Goal: Task Accomplishment & Management: Manage account settings

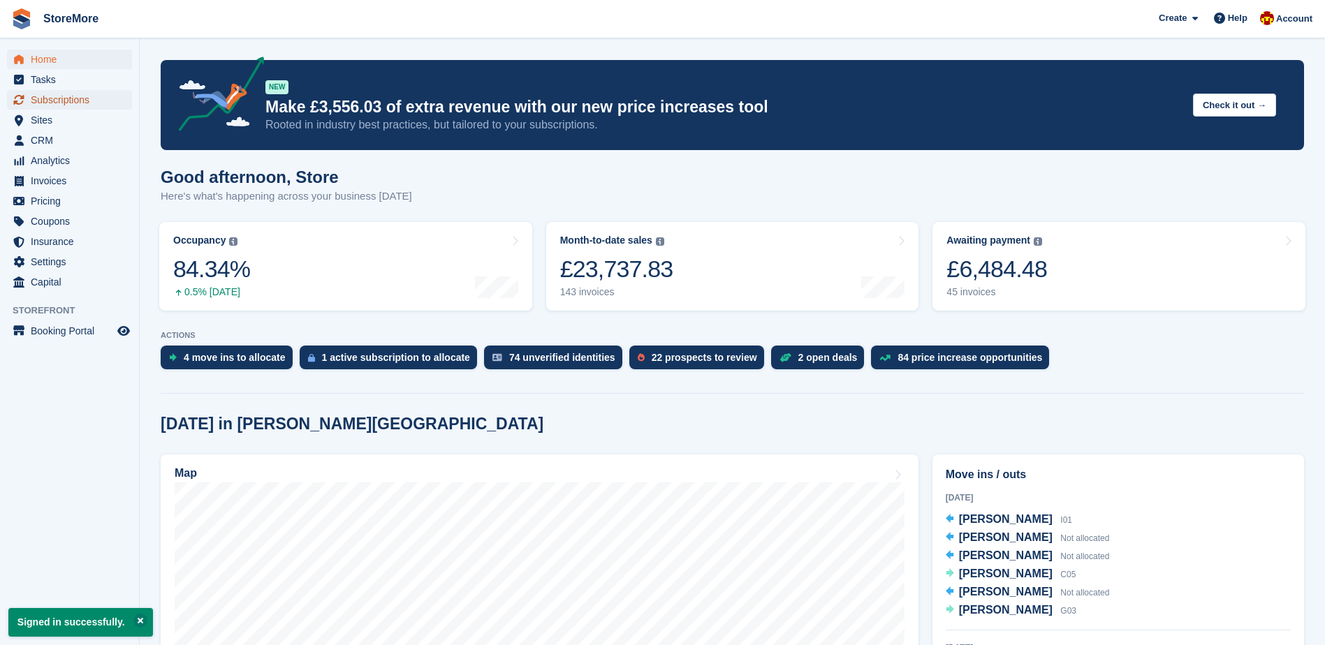
click at [101, 105] on span "Subscriptions" at bounding box center [73, 100] width 84 height 20
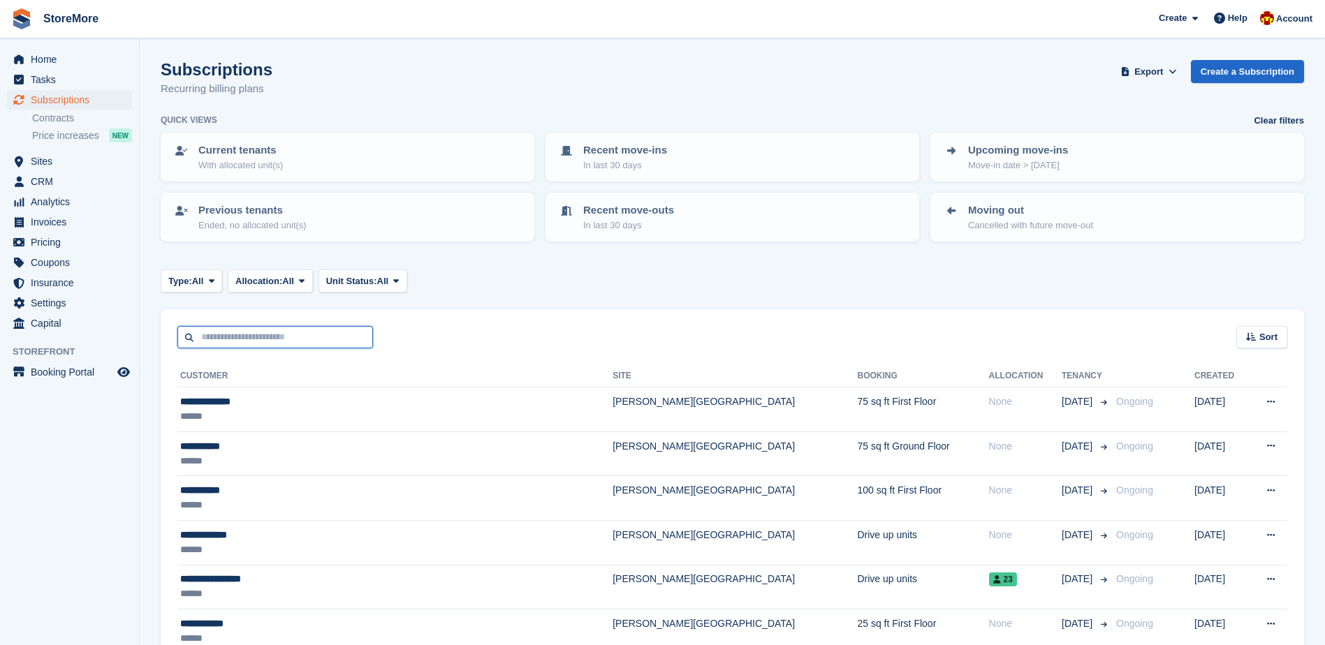
click at [221, 347] on input "text" at bounding box center [275, 337] width 196 height 23
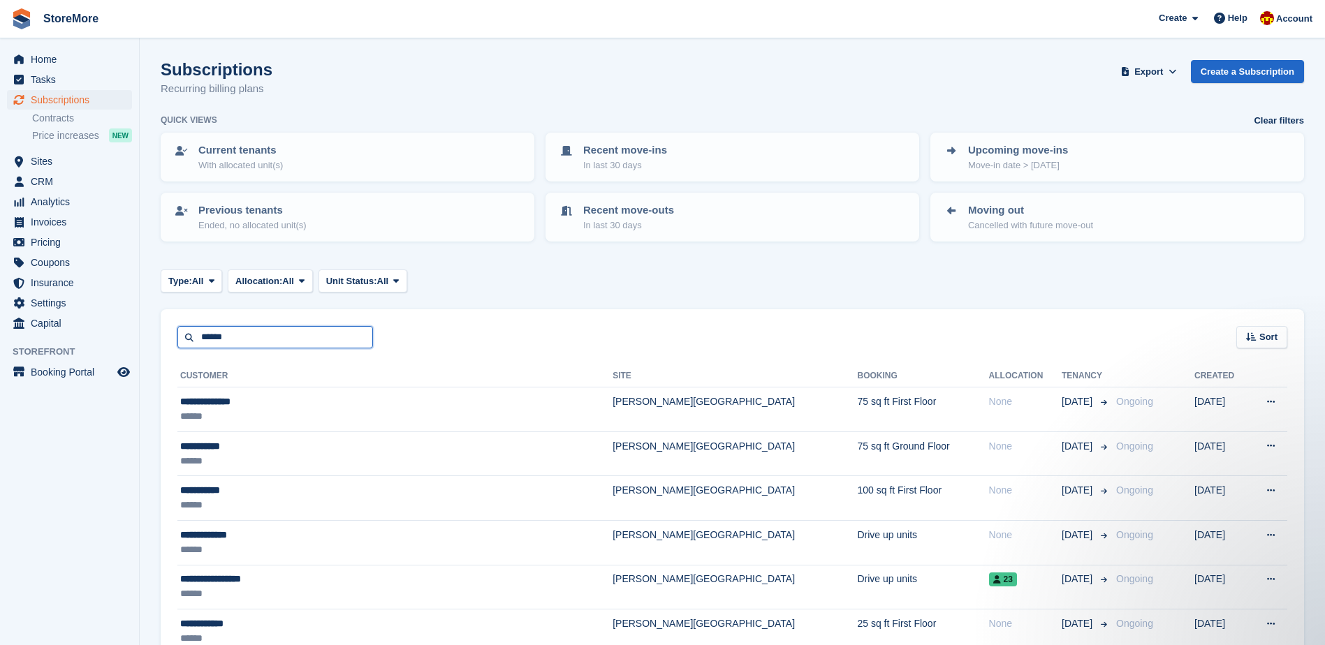
type input "******"
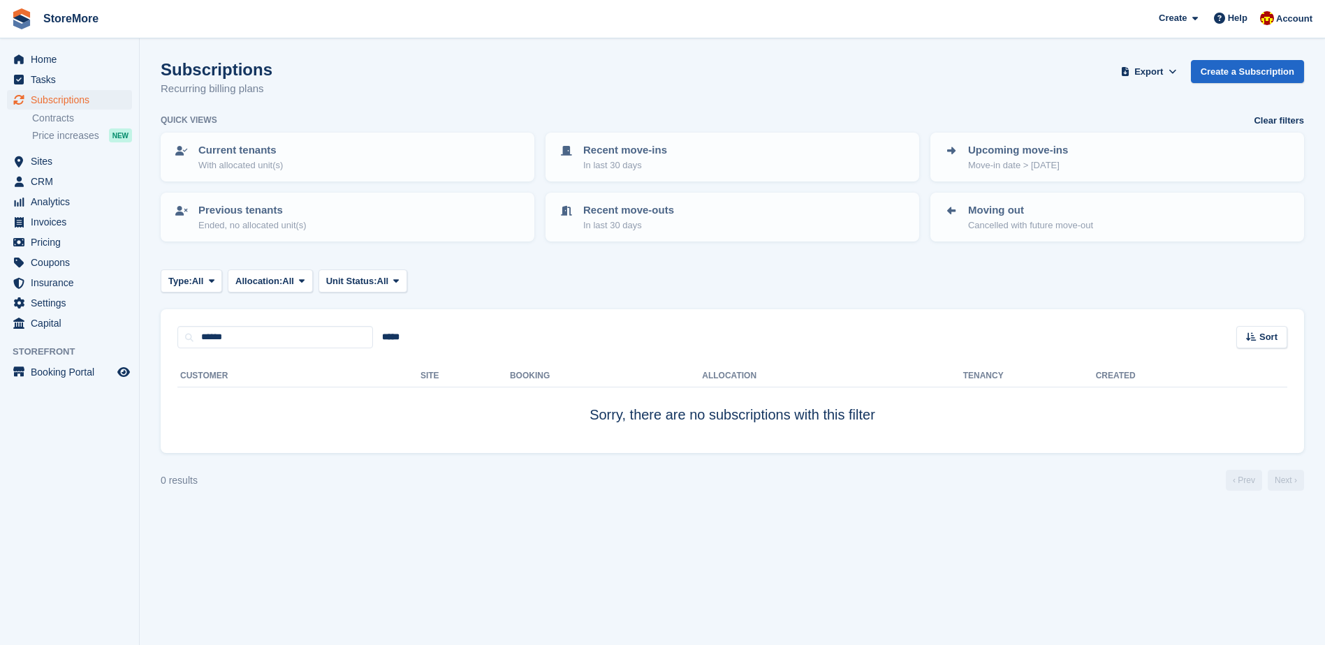
click at [143, 320] on section "Subscriptions Recurring billing plans Export Export Subscriptions Export a CSV …" at bounding box center [732, 322] width 1185 height 645
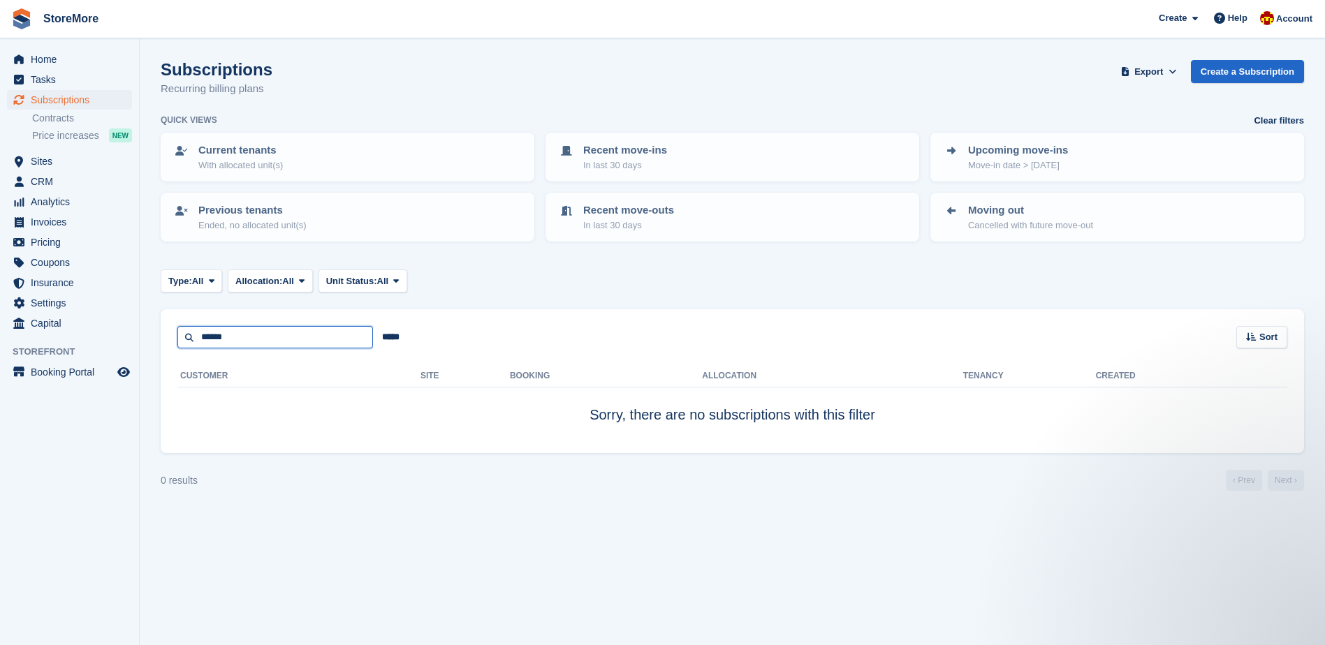
click at [241, 334] on input "******" at bounding box center [275, 337] width 196 height 23
type input "******"
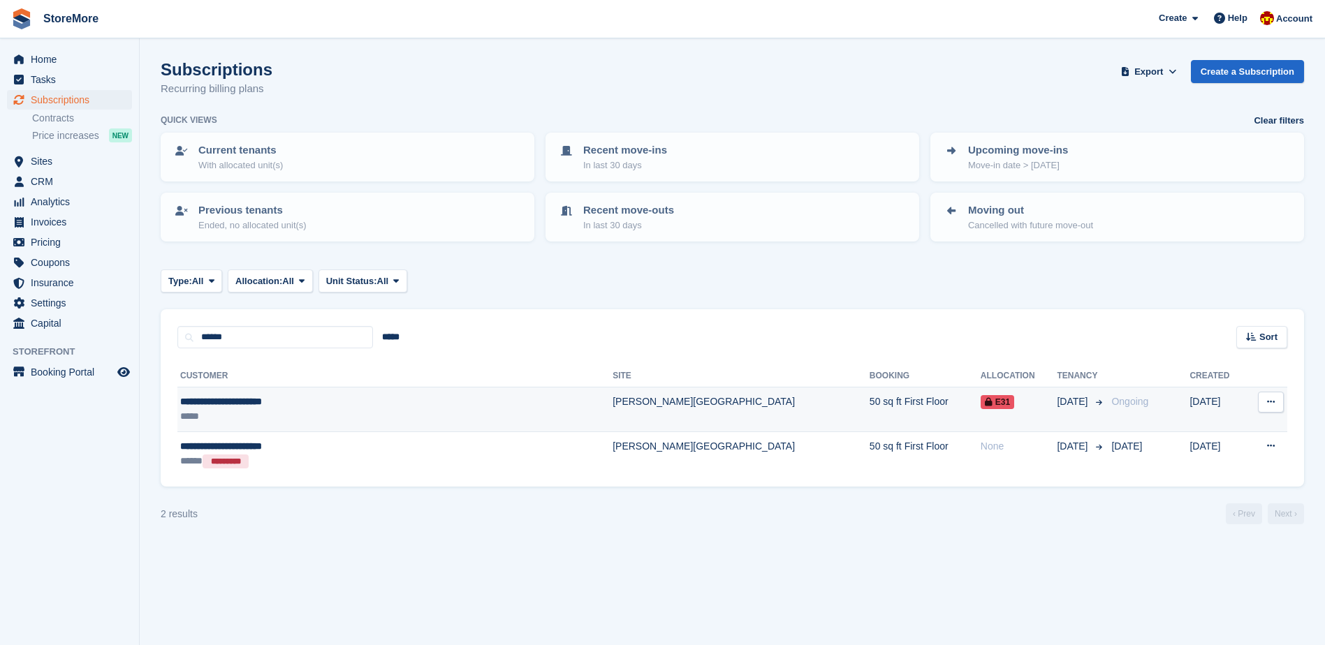
click at [309, 414] on div "*****" at bounding box center [333, 416] width 306 height 15
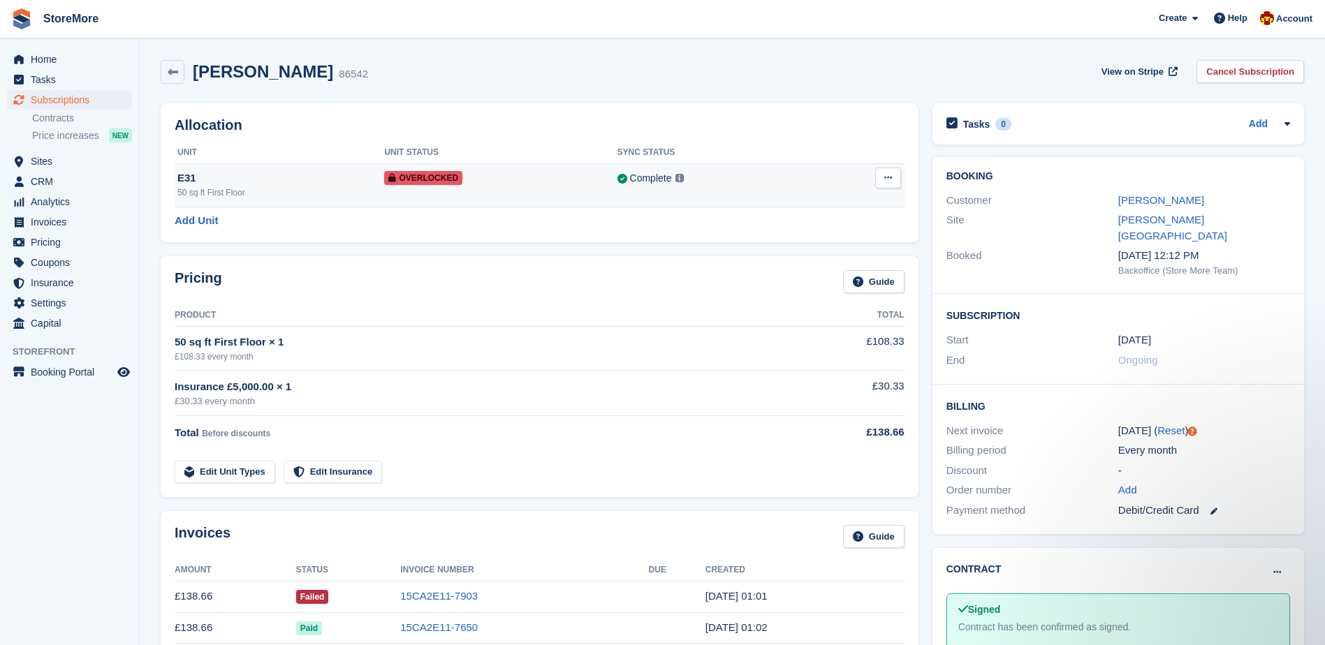
click at [396, 182] on icon at bounding box center [392, 178] width 8 height 8
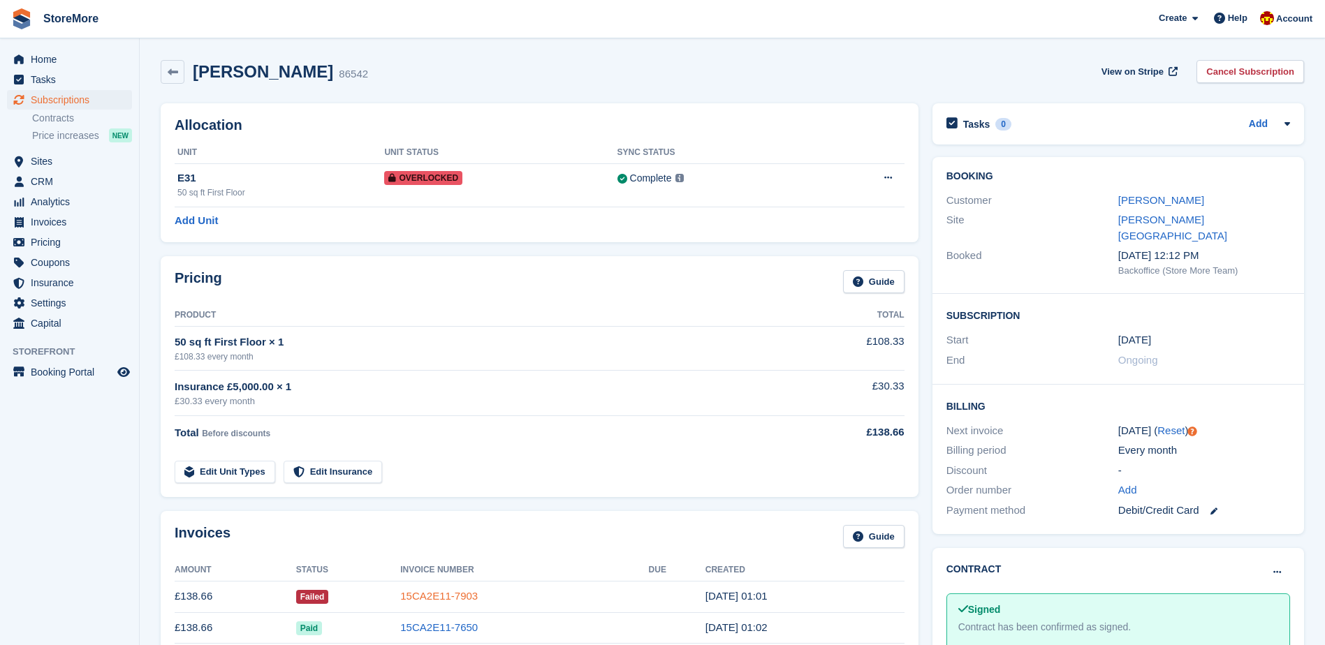
click at [413, 598] on link "15CA2E11-7903" at bounding box center [439, 596] width 78 height 12
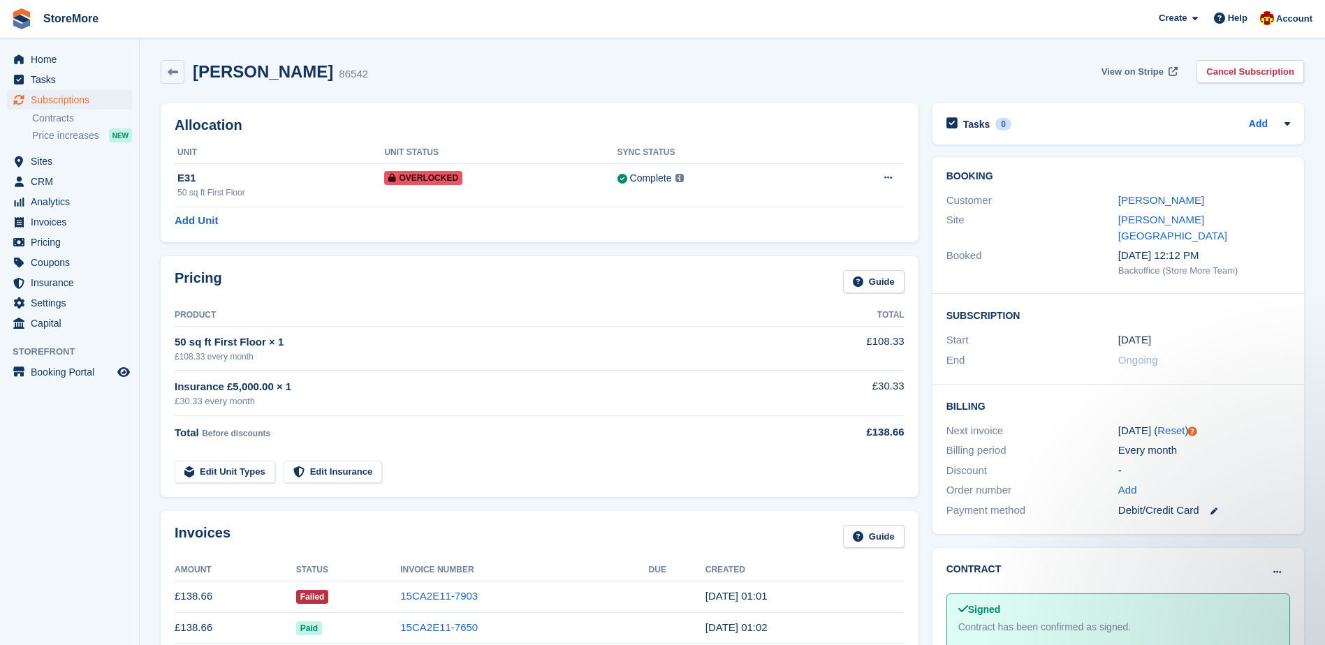
click at [1121, 70] on span "View on Stripe" at bounding box center [1132, 72] width 62 height 14
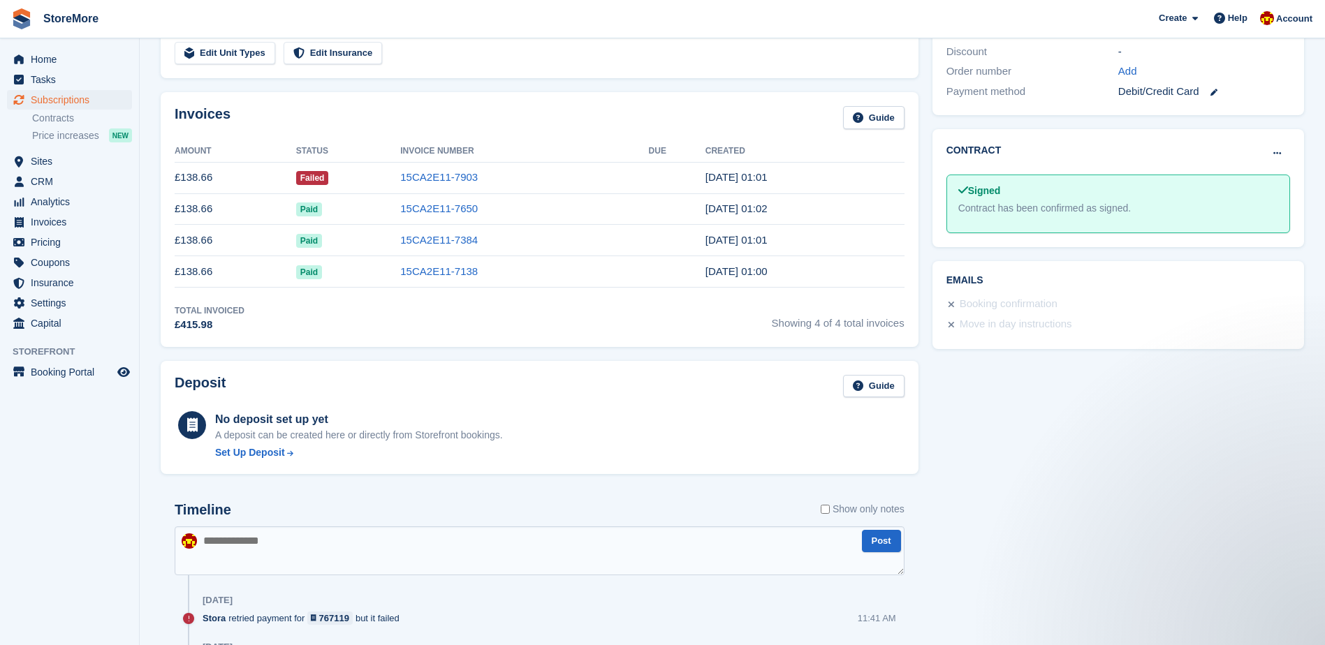
scroll to position [279, 0]
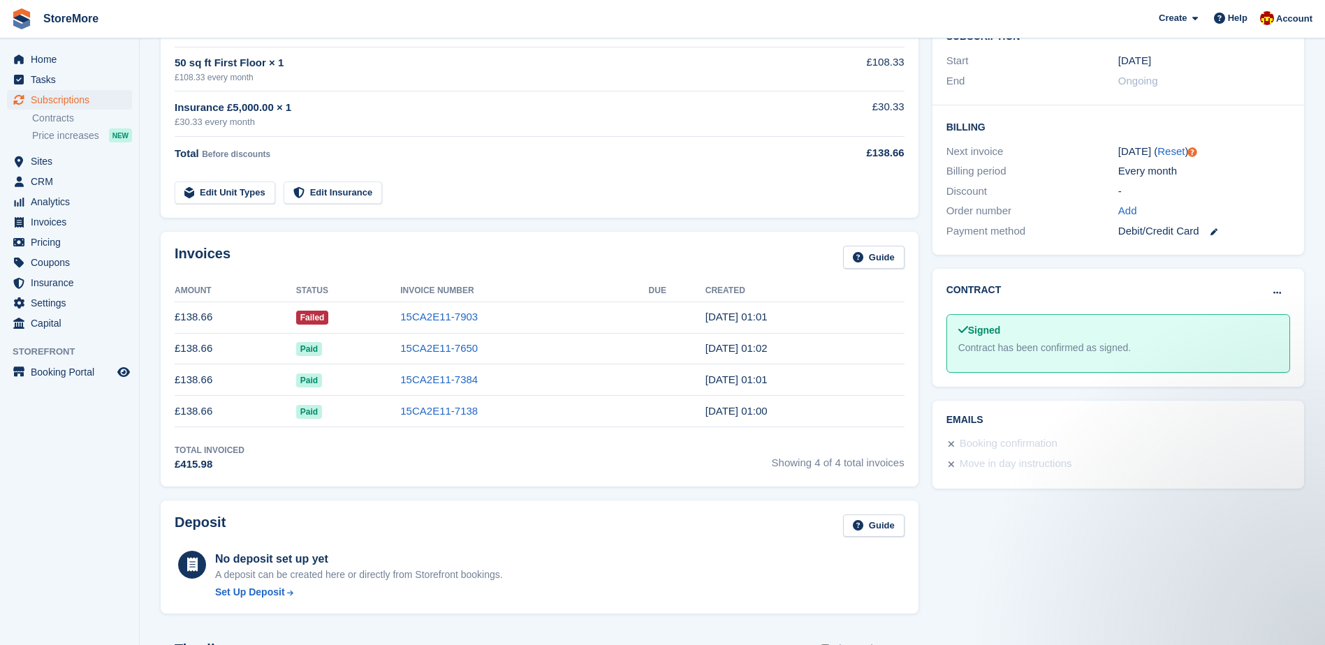
click at [1205, 223] on link at bounding box center [1208, 231] width 18 height 16
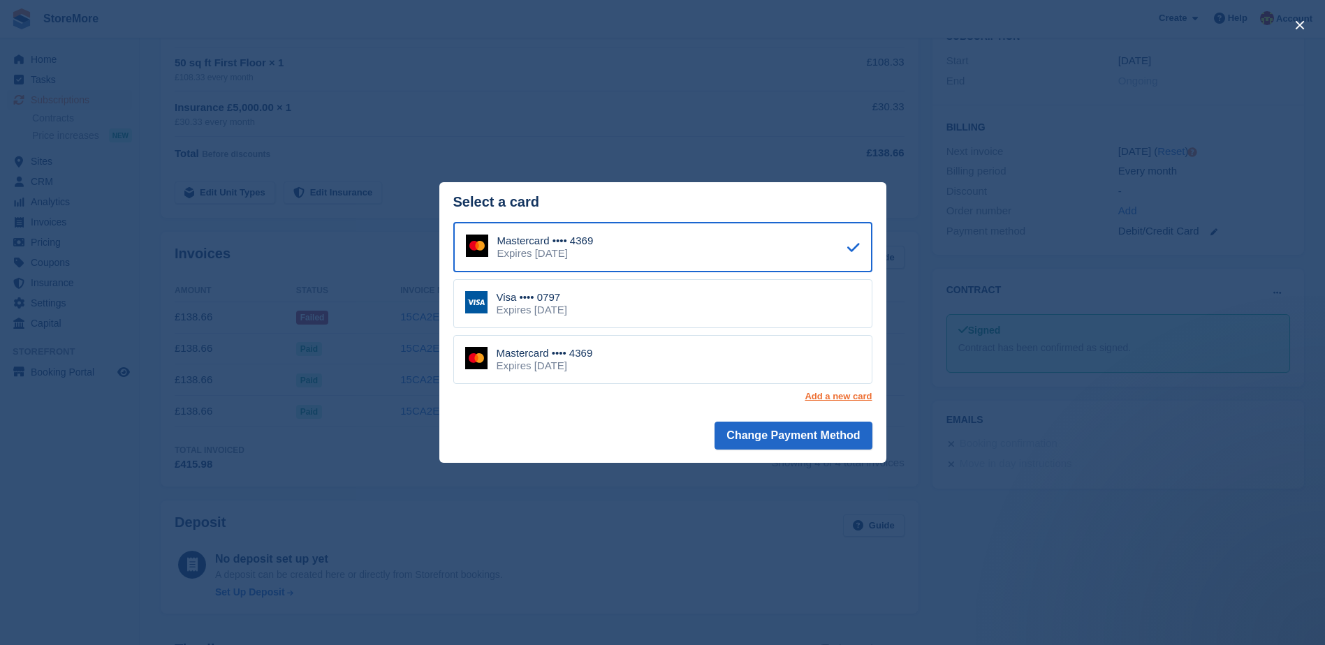
click at [839, 401] on link "Add a new card" at bounding box center [837, 396] width 67 height 11
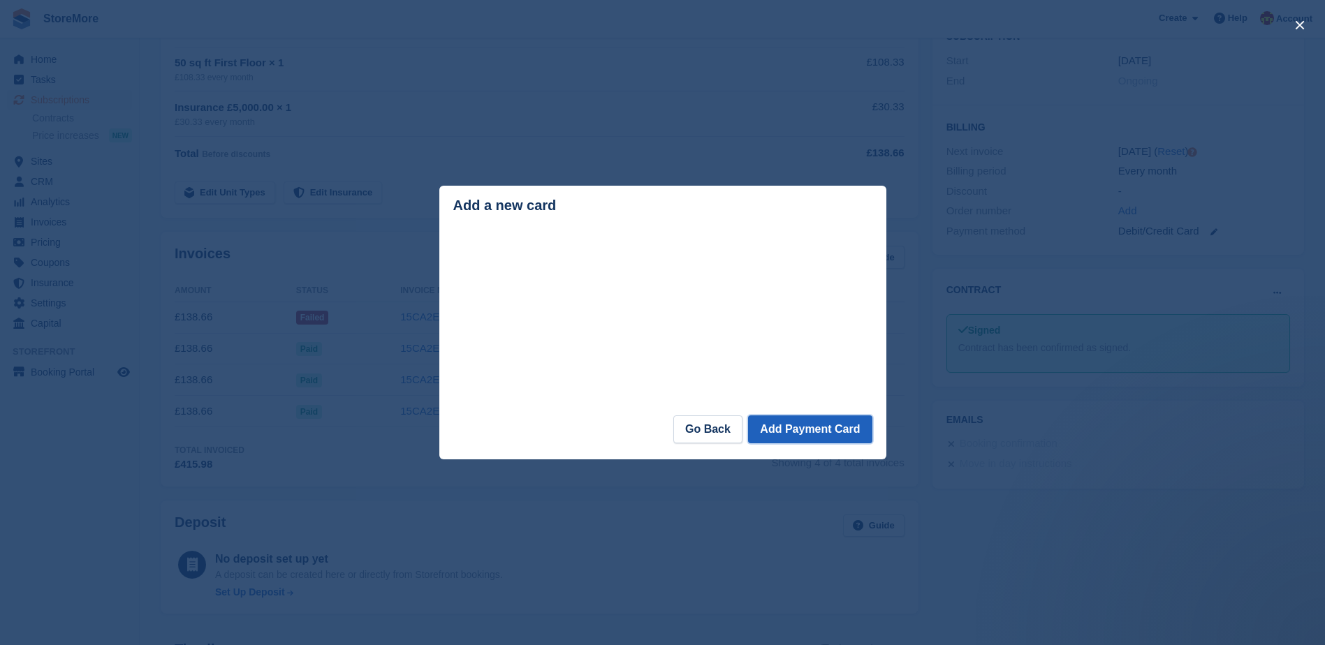
click at [835, 427] on button "Add Payment Card" at bounding box center [810, 429] width 124 height 28
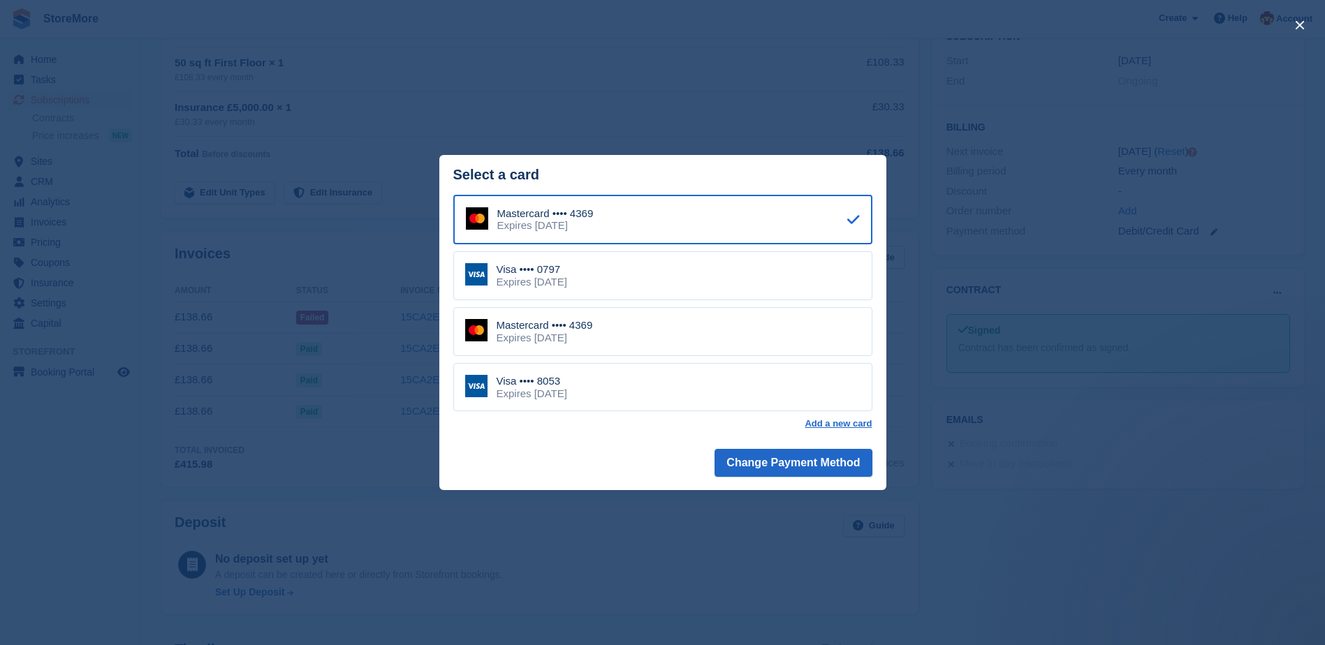
click at [791, 65] on div "close" at bounding box center [662, 322] width 1325 height 645
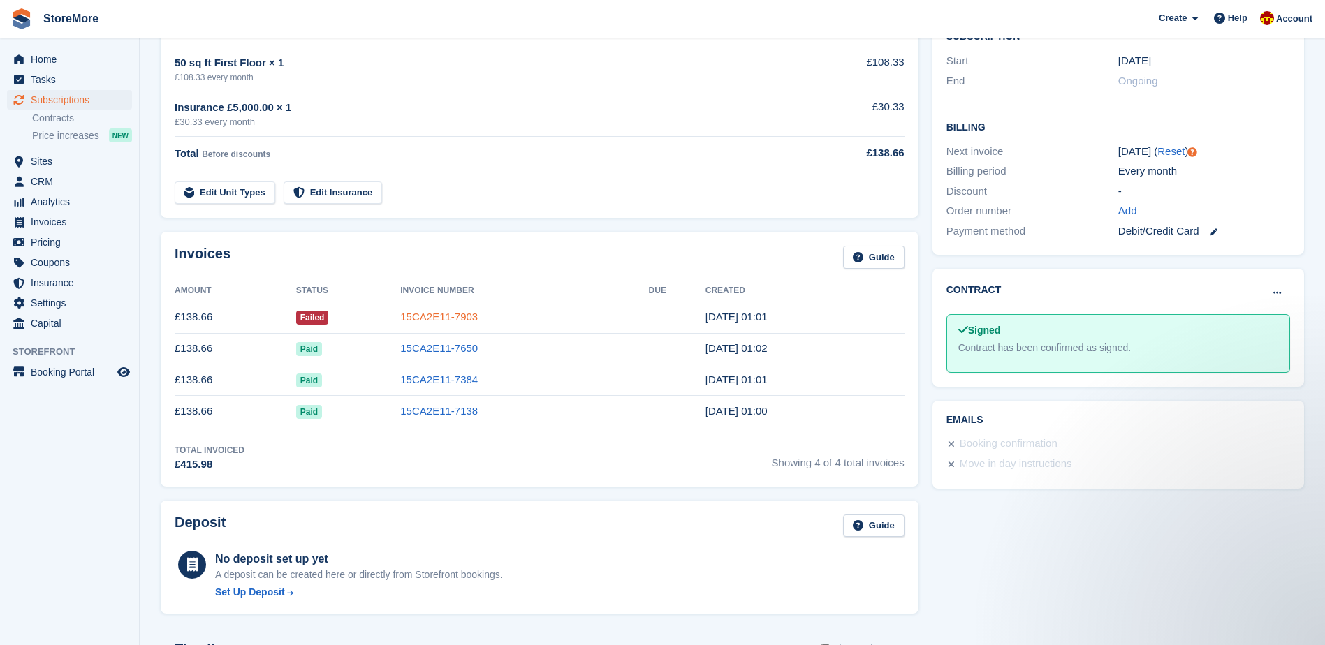
click at [459, 315] on link "15CA2E11-7903" at bounding box center [439, 317] width 78 height 12
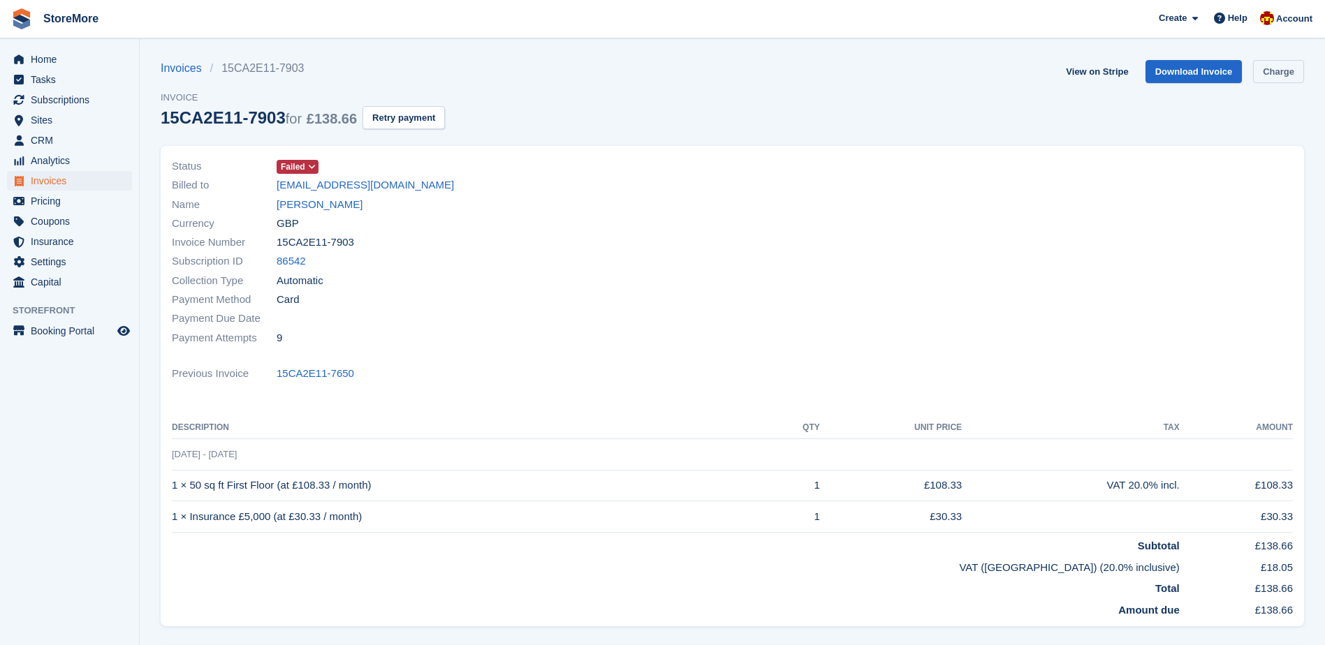
click at [1288, 77] on link "Charge" at bounding box center [1278, 71] width 51 height 23
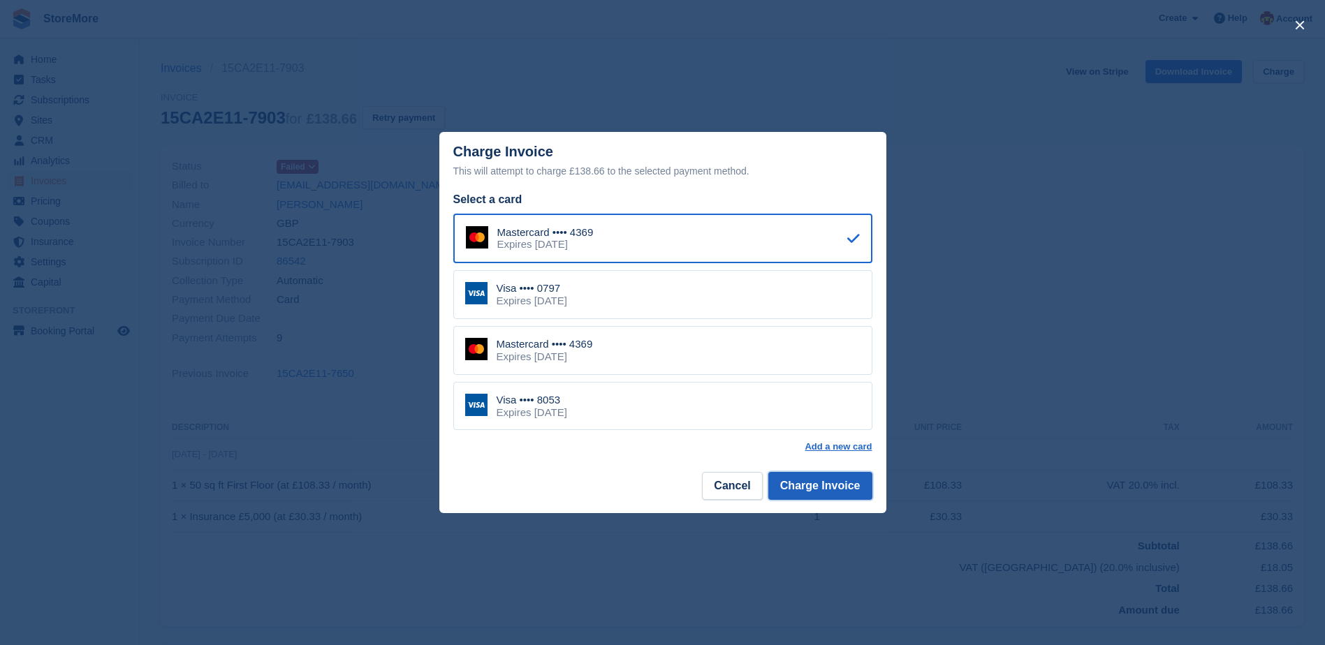
click at [845, 493] on button "Charge Invoice" at bounding box center [820, 486] width 104 height 28
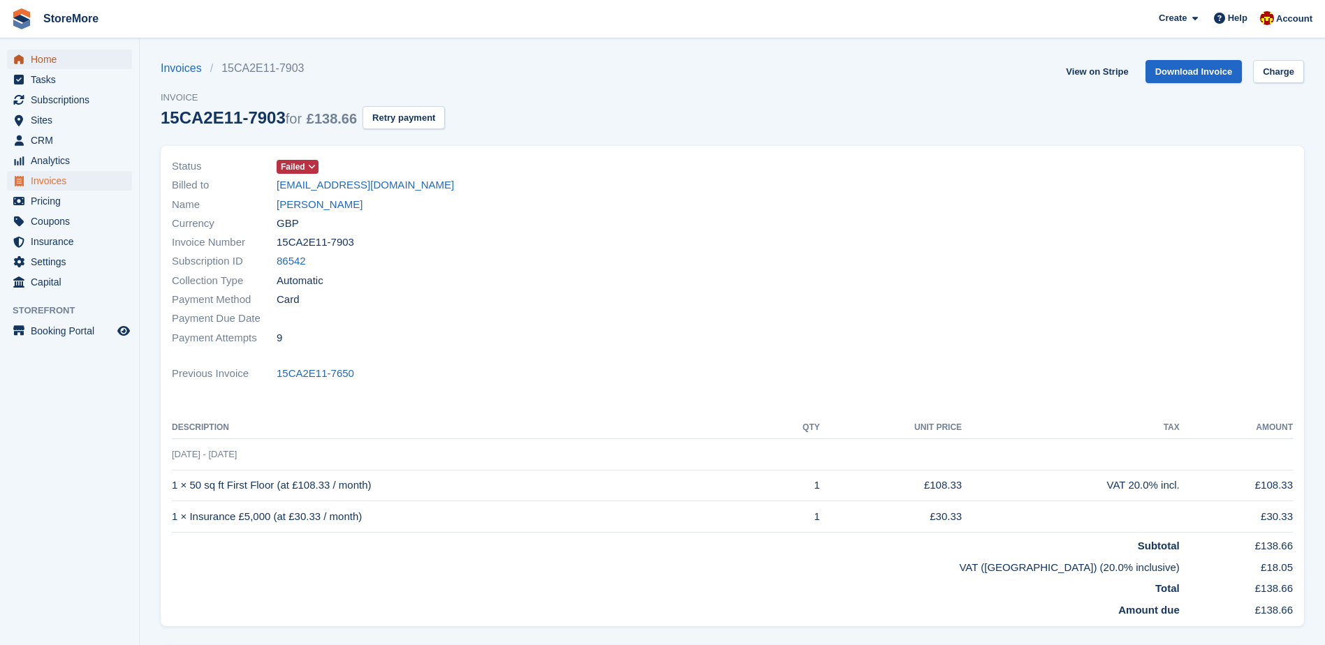
click at [68, 57] on span "Home" at bounding box center [73, 60] width 84 height 20
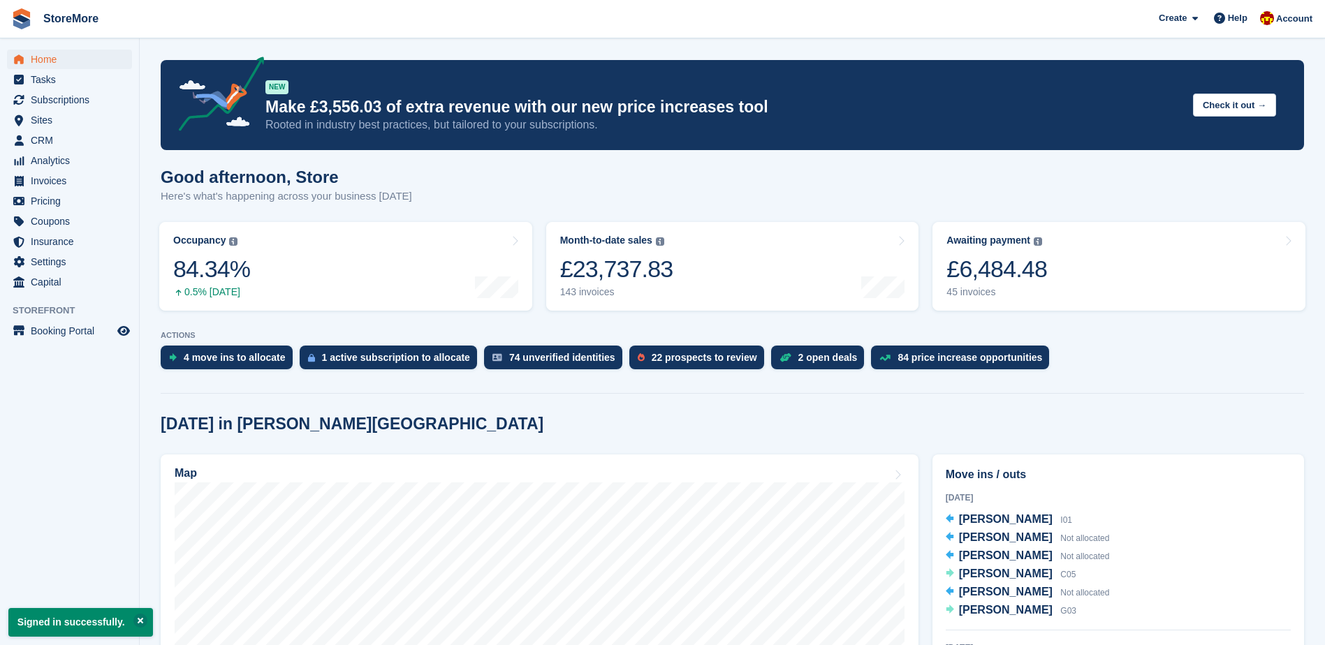
scroll to position [70, 0]
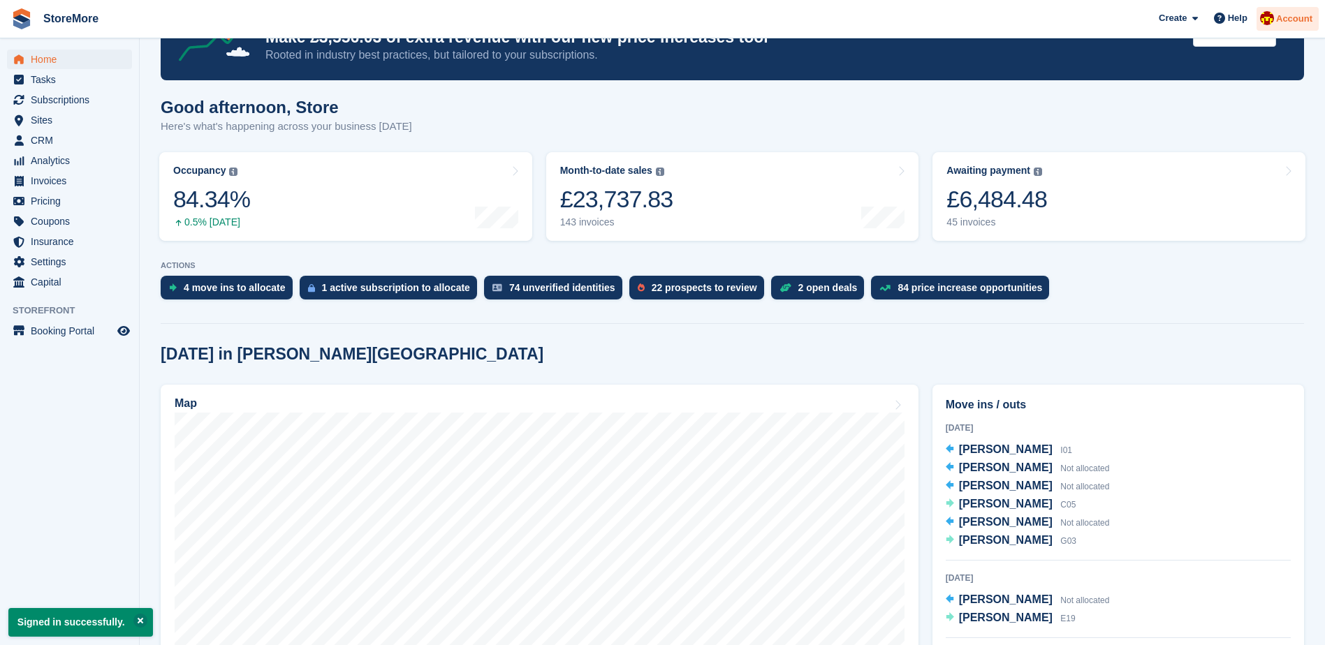
click at [1297, 20] on span "Account" at bounding box center [1294, 19] width 36 height 14
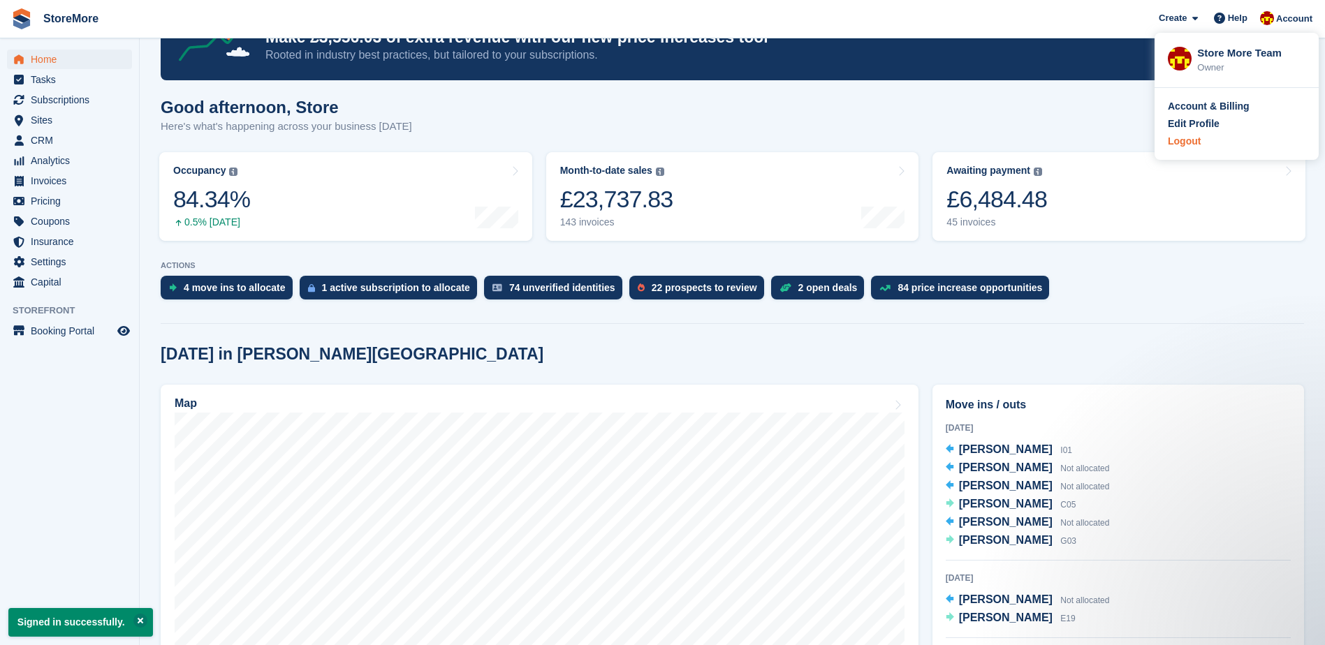
scroll to position [0, 0]
click at [1183, 136] on div "Logout" at bounding box center [1184, 141] width 33 height 15
